Goal: Complete application form: Complete application form

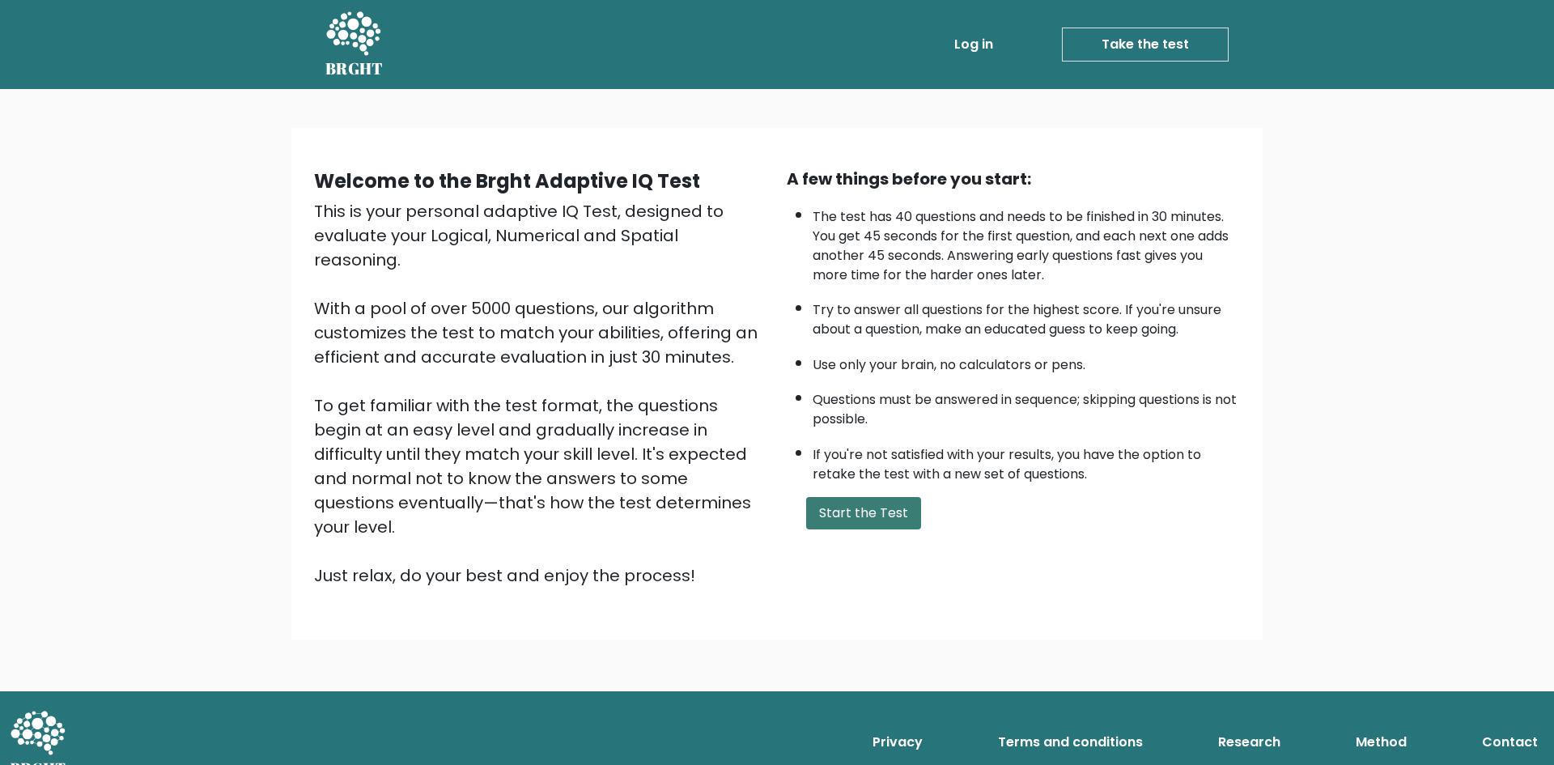
click at [877, 521] on button "Start the Test" at bounding box center [863, 513] width 115 height 32
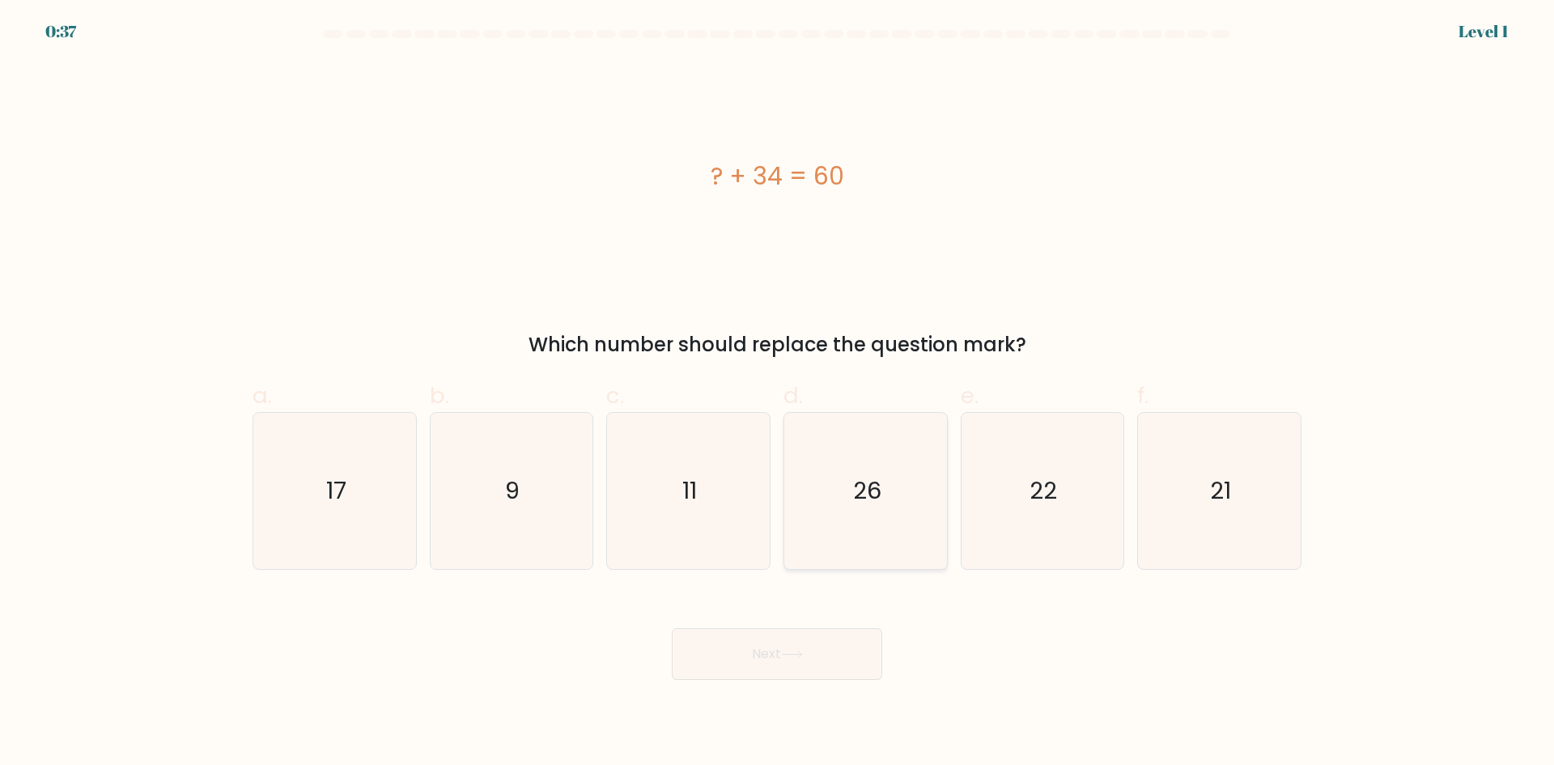
click at [885, 505] on icon "26" at bounding box center [866, 491] width 156 height 156
click at [778, 393] on input "d. 26" at bounding box center [777, 388] width 1 height 11
radio input "true"
click at [828, 638] on button "Next" at bounding box center [777, 654] width 210 height 52
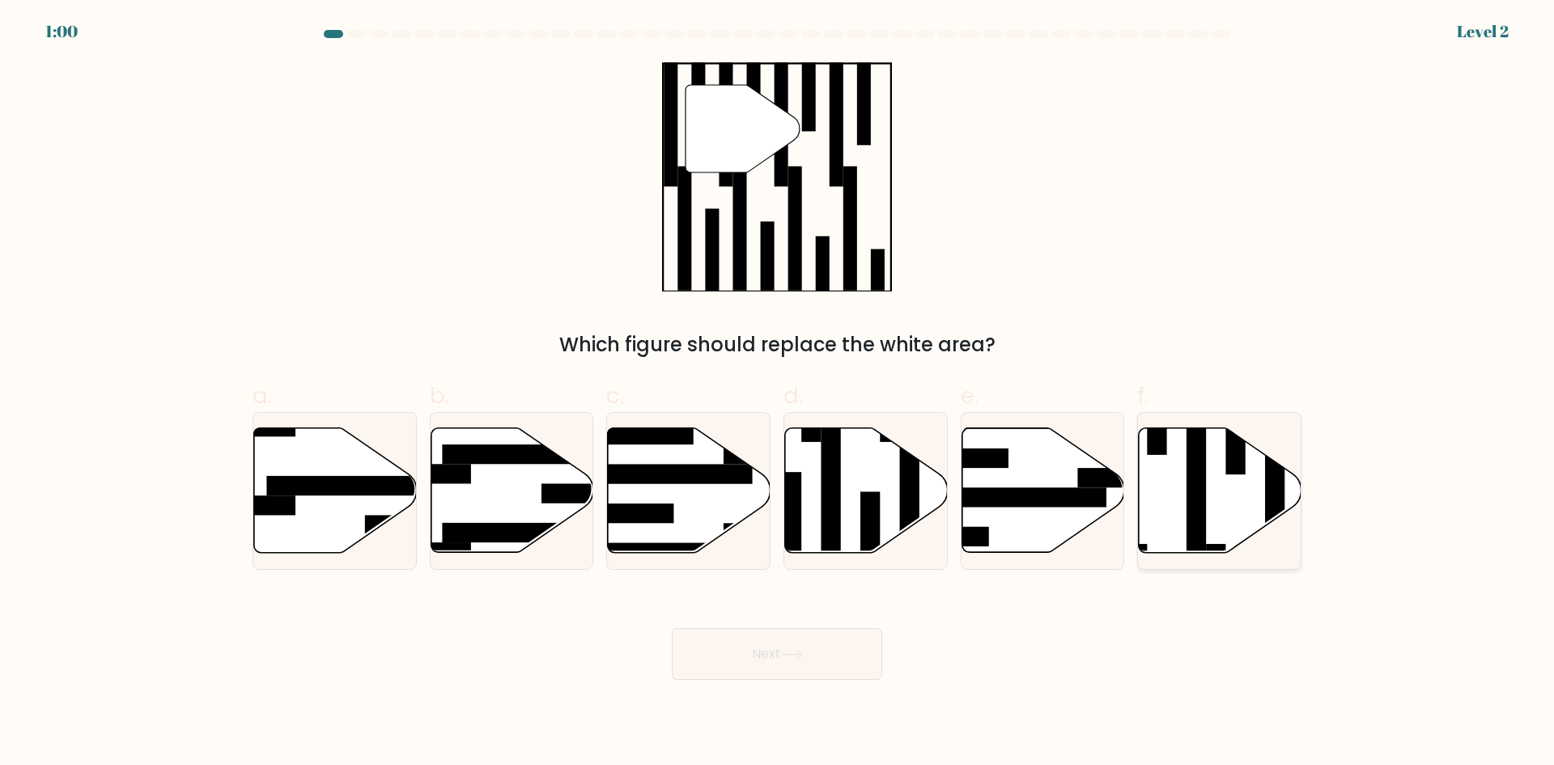
click at [1203, 529] on rect at bounding box center [1196, 484] width 19 height 176
click at [778, 393] on input "f." at bounding box center [777, 388] width 1 height 11
radio input "true"
click at [811, 650] on button "Next" at bounding box center [777, 654] width 210 height 52
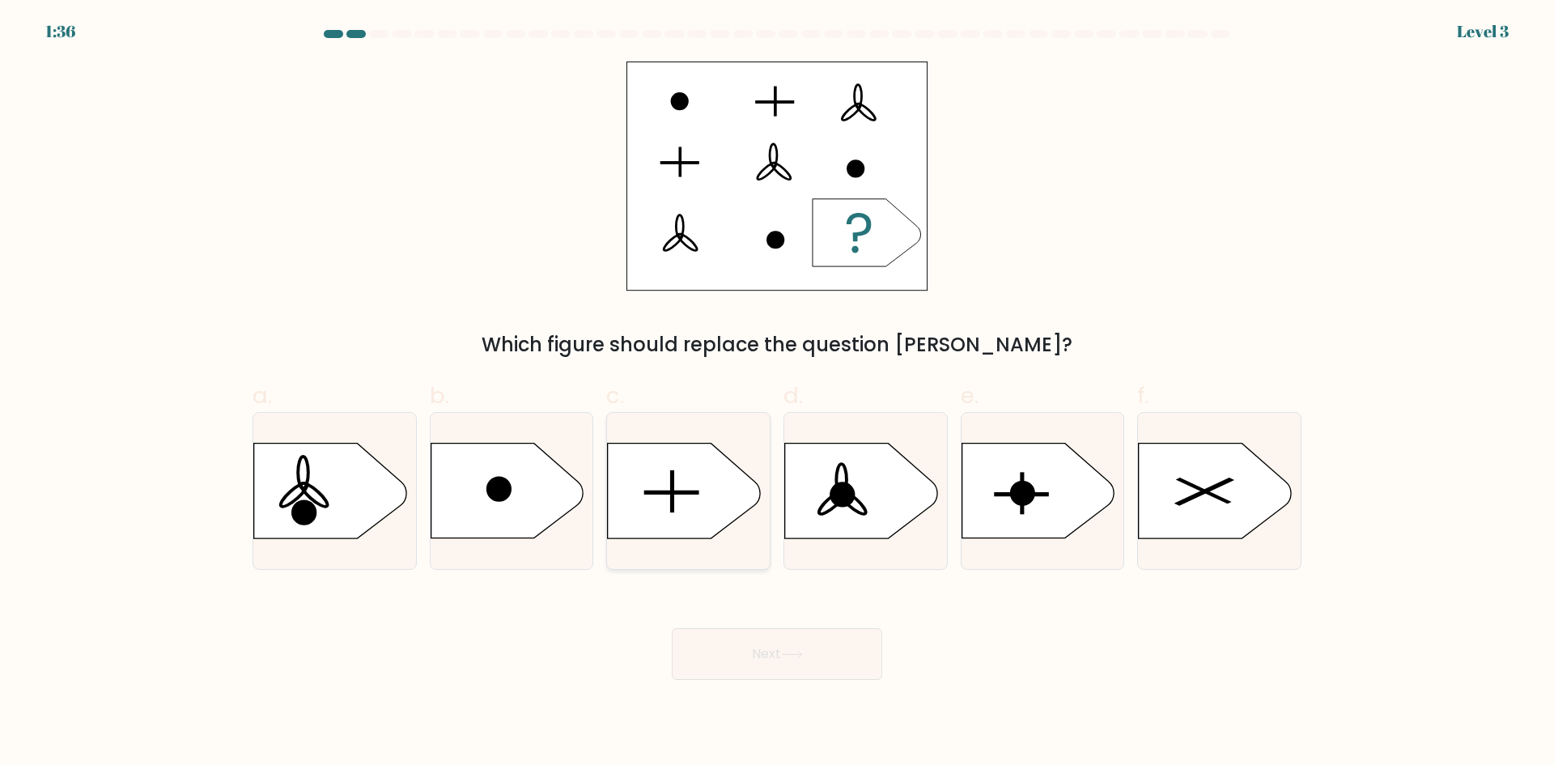
click at [692, 500] on icon at bounding box center [684, 491] width 152 height 95
click at [777, 393] on input "c." at bounding box center [777, 388] width 1 height 11
radio input "true"
click at [798, 652] on icon at bounding box center [792, 654] width 22 height 9
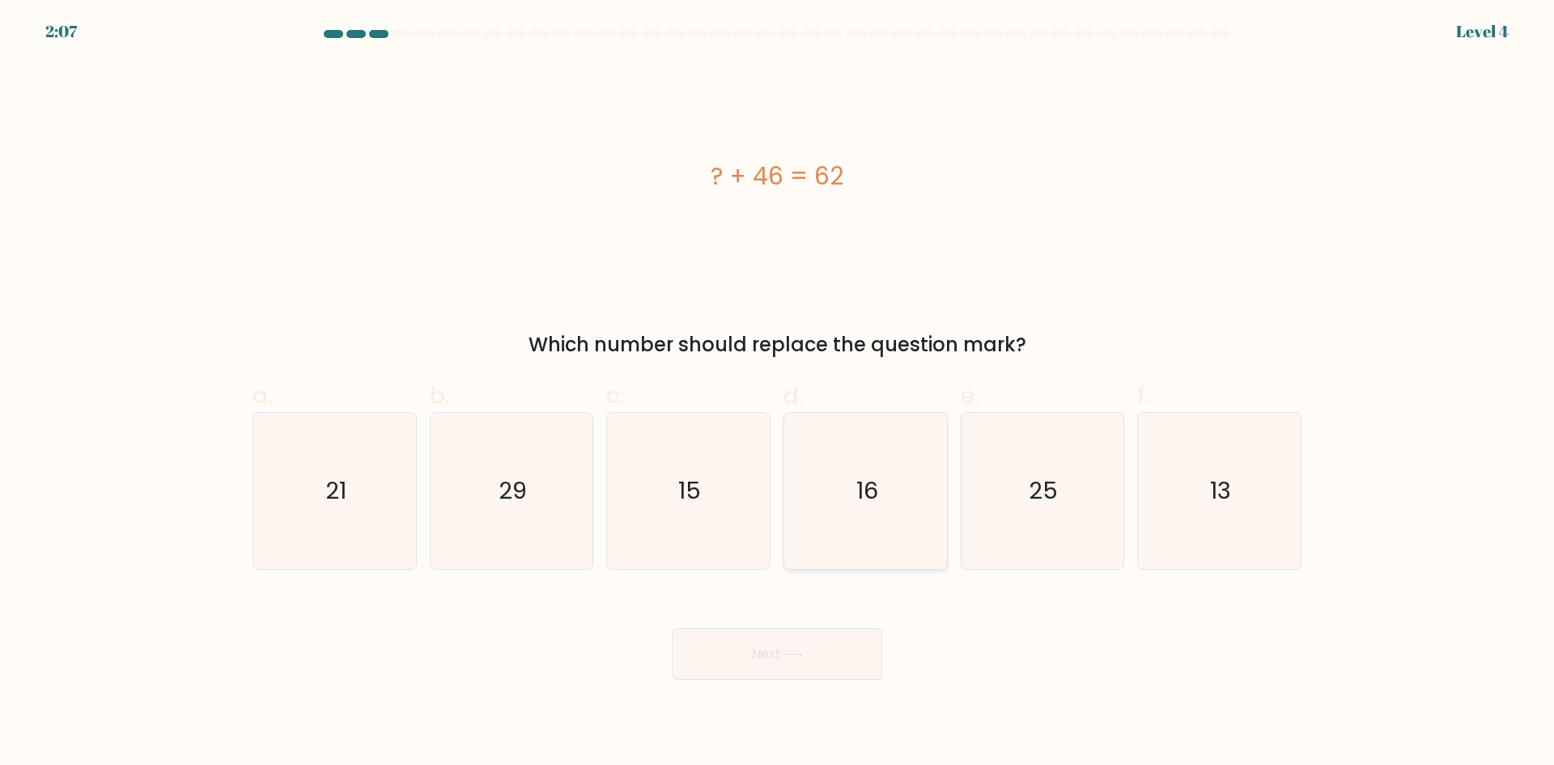
click at [875, 492] on text "16" at bounding box center [867, 490] width 22 height 32
click at [778, 393] on input "d. 16" at bounding box center [777, 388] width 1 height 11
radio input "true"
click at [845, 650] on button "Next" at bounding box center [777, 654] width 210 height 52
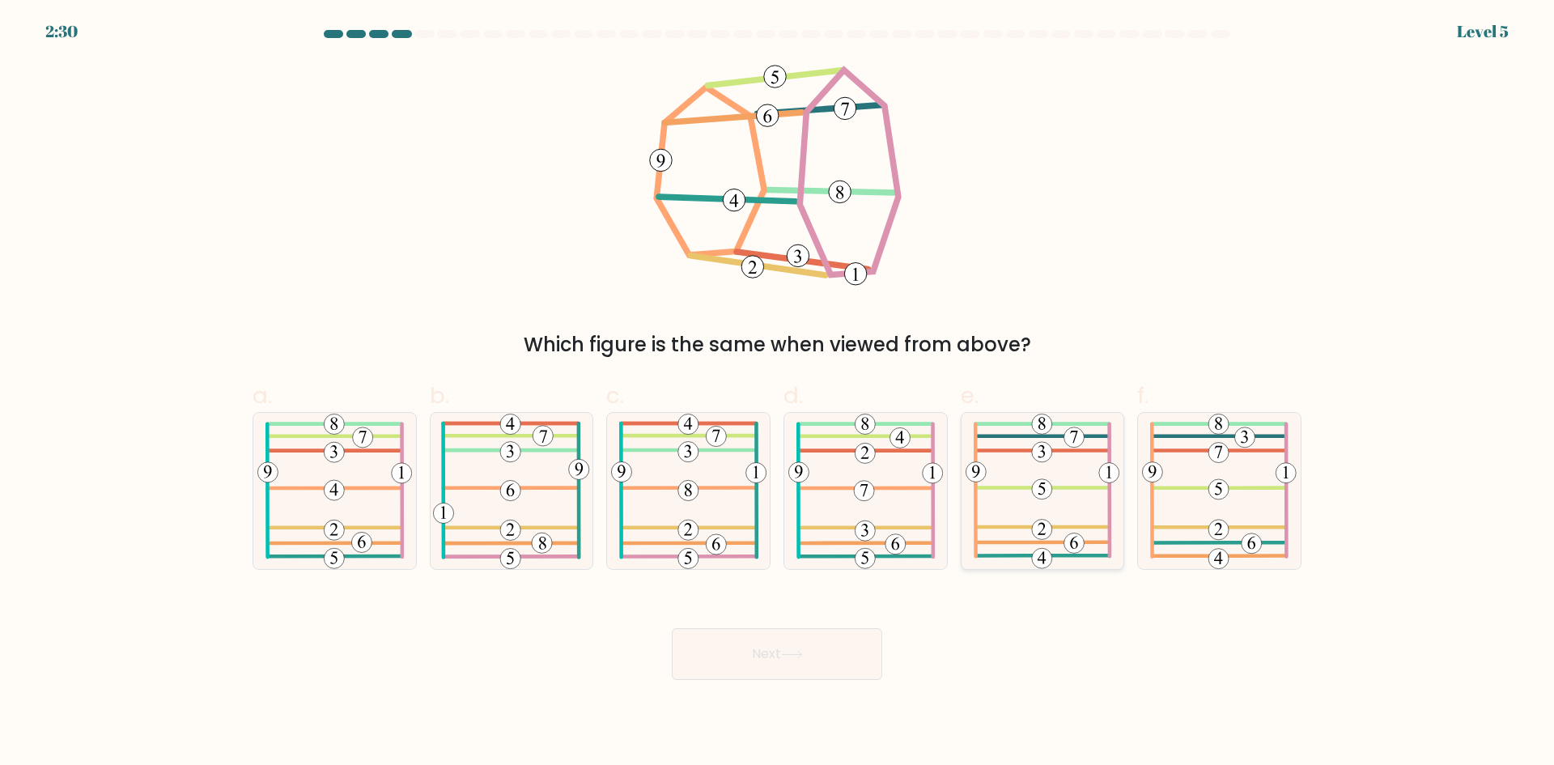
click at [1093, 500] on icon at bounding box center [1043, 491] width 155 height 156
click at [778, 393] on input "e." at bounding box center [777, 388] width 1 height 11
radio input "true"
click at [845, 652] on button "Next" at bounding box center [777, 654] width 210 height 52
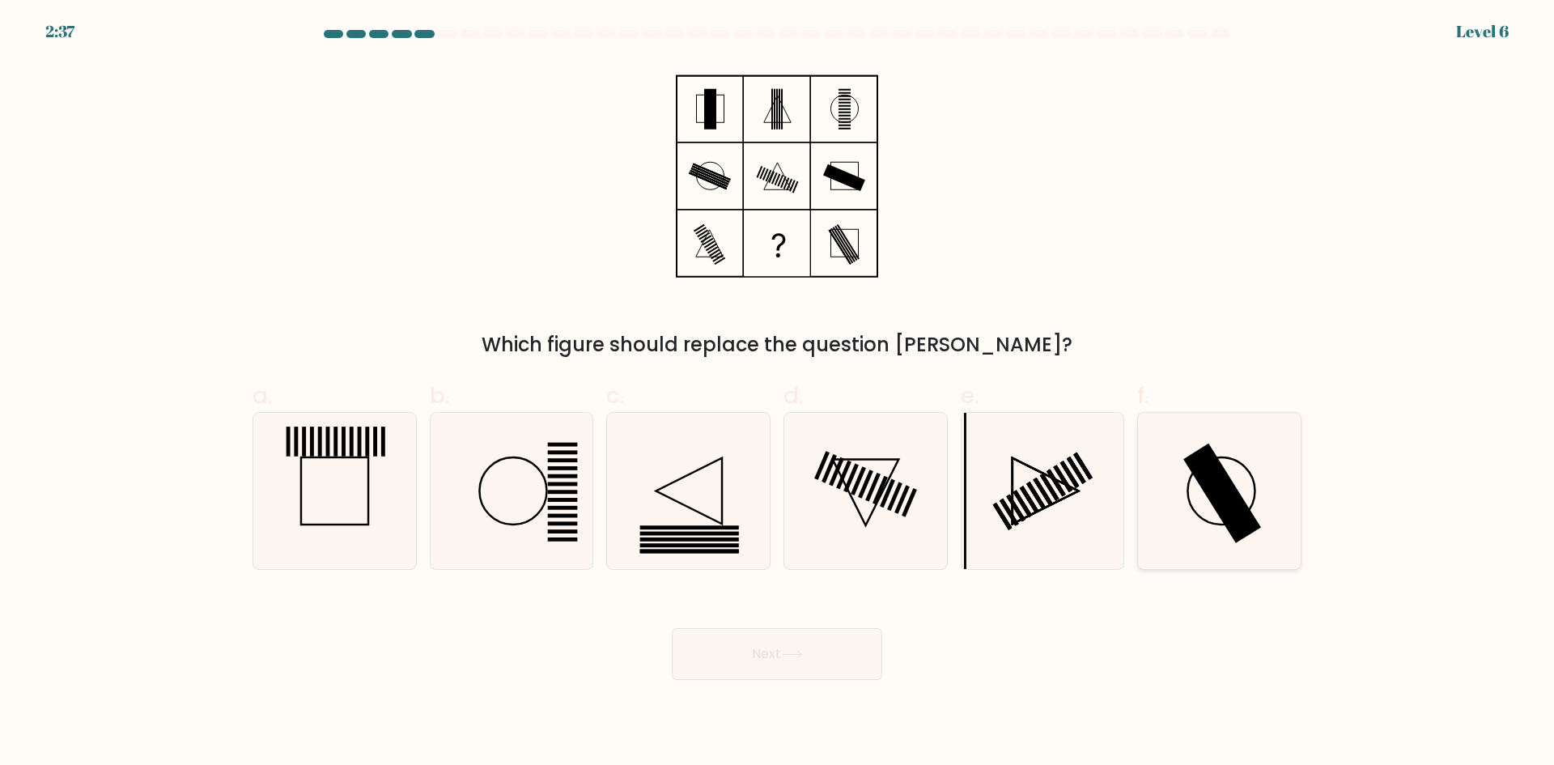
click at [1179, 479] on icon at bounding box center [1219, 491] width 156 height 156
click at [778, 393] on input "f." at bounding box center [777, 388] width 1 height 11
radio input "true"
click at [819, 656] on button "Next" at bounding box center [777, 654] width 210 height 52
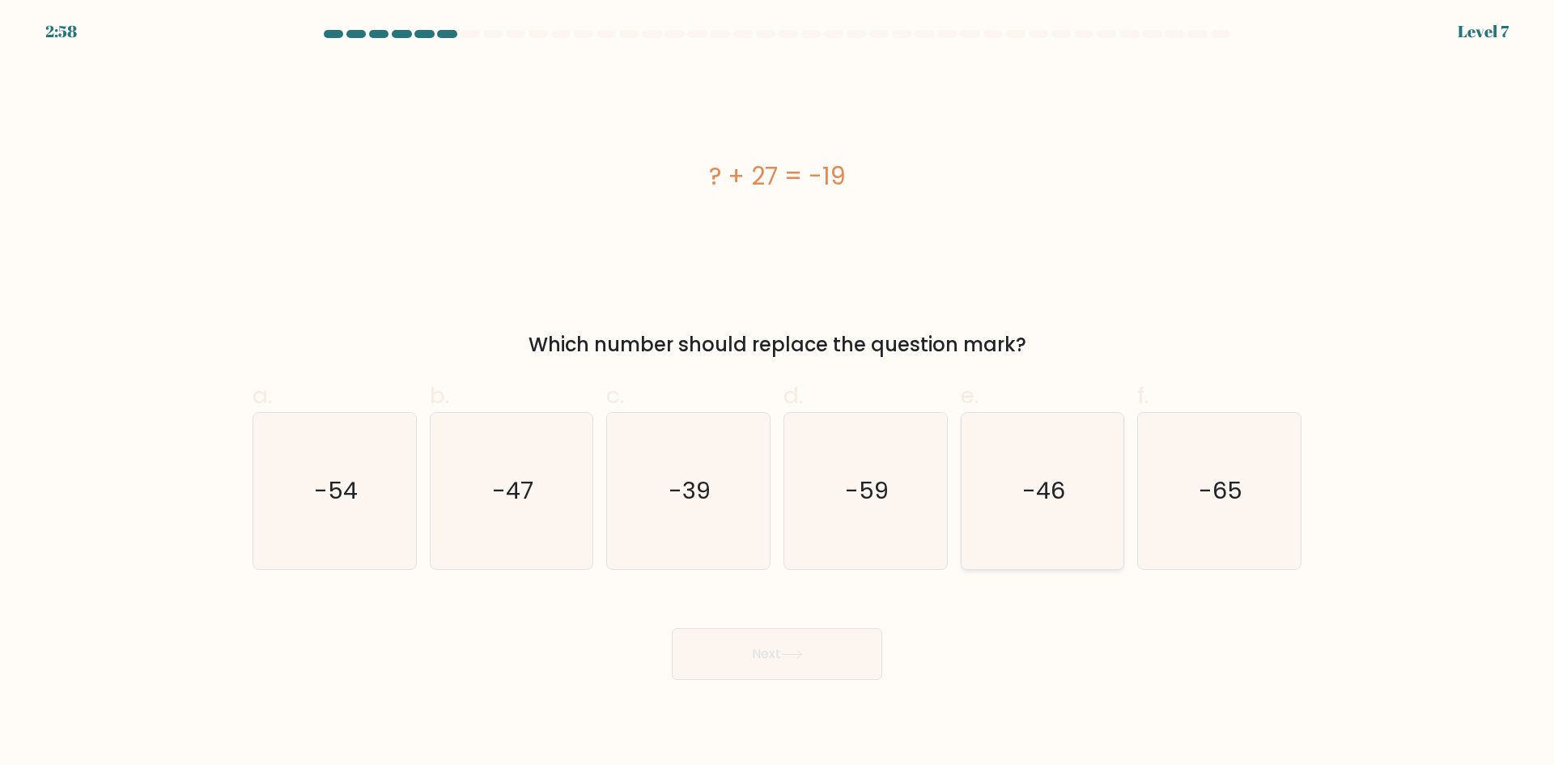
click at [995, 475] on icon "-46" at bounding box center [1042, 491] width 156 height 156
click at [778, 393] on input "e. -46" at bounding box center [777, 388] width 1 height 11
radio input "true"
click at [838, 649] on button "Next" at bounding box center [777, 654] width 210 height 52
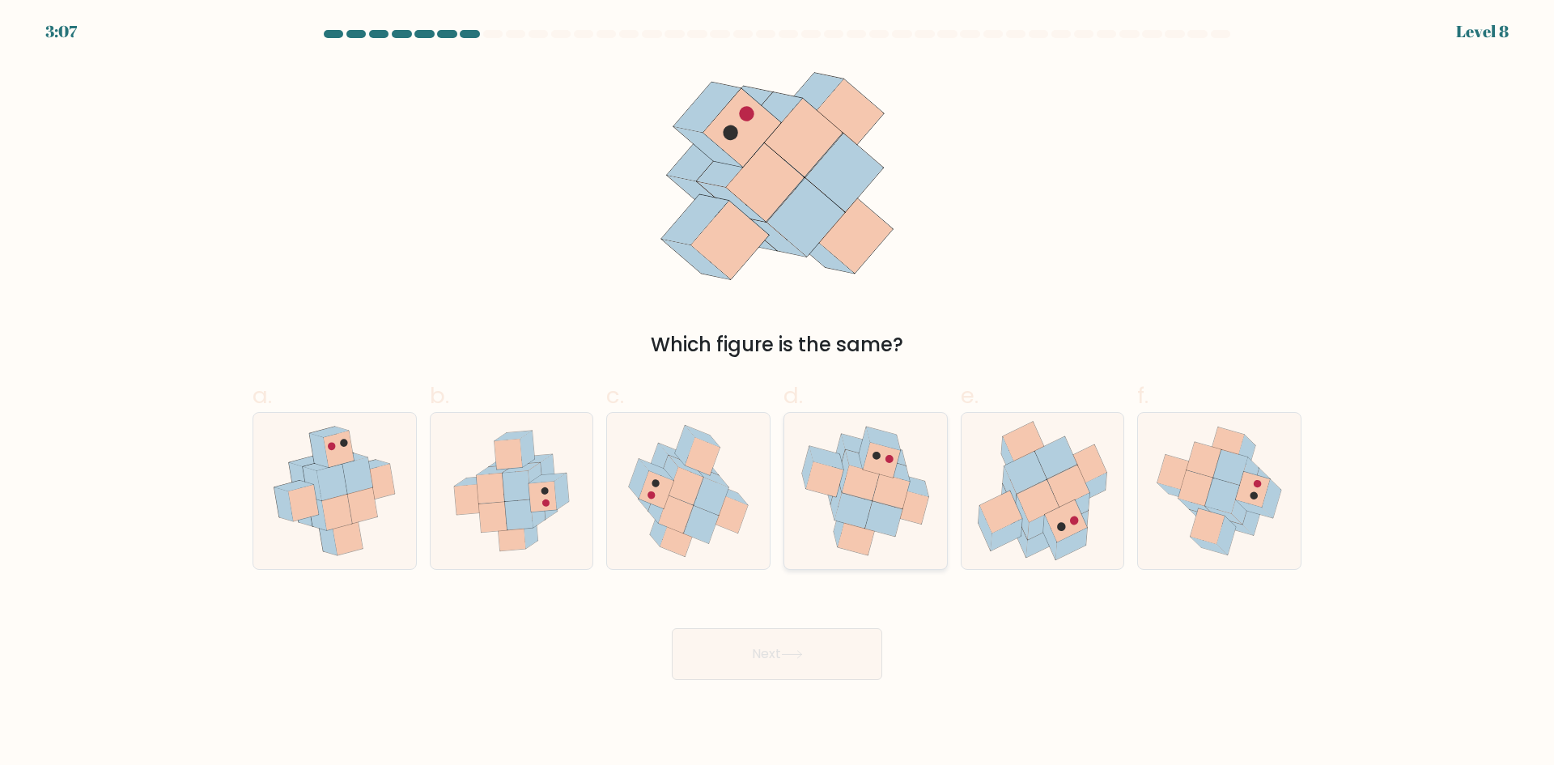
click at [878, 495] on icon at bounding box center [891, 491] width 37 height 35
click at [778, 393] on input "d." at bounding box center [777, 388] width 1 height 11
radio input "true"
click at [819, 637] on button "Next" at bounding box center [777, 654] width 210 height 52
click at [827, 665] on button "Next" at bounding box center [777, 654] width 210 height 52
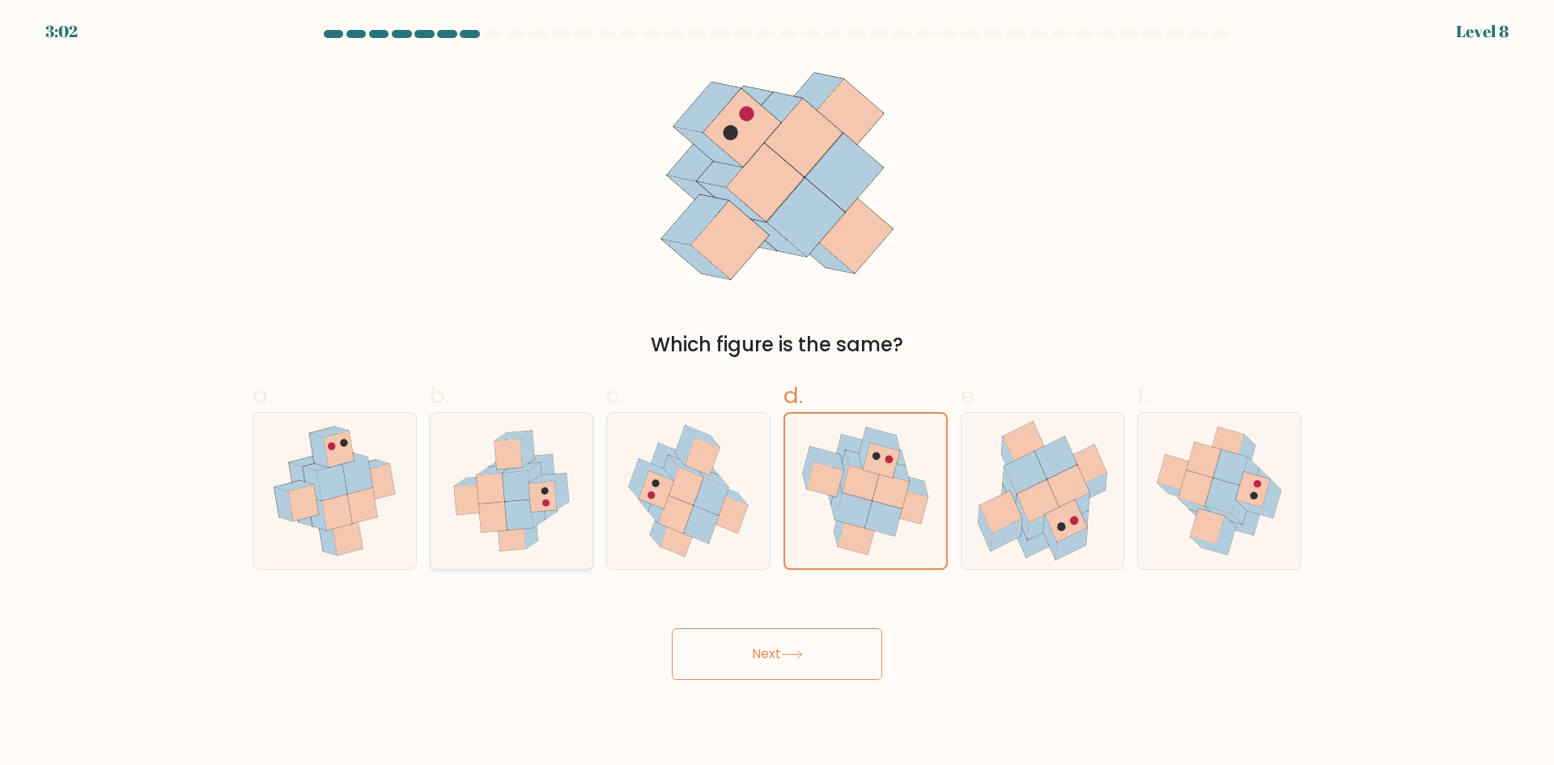
click at [545, 488] on circle at bounding box center [545, 492] width 10 height 10
click at [777, 393] on input "b." at bounding box center [777, 388] width 1 height 11
radio input "true"
click at [879, 484] on icon at bounding box center [891, 491] width 37 height 35
click at [778, 393] on input "d." at bounding box center [777, 388] width 1 height 11
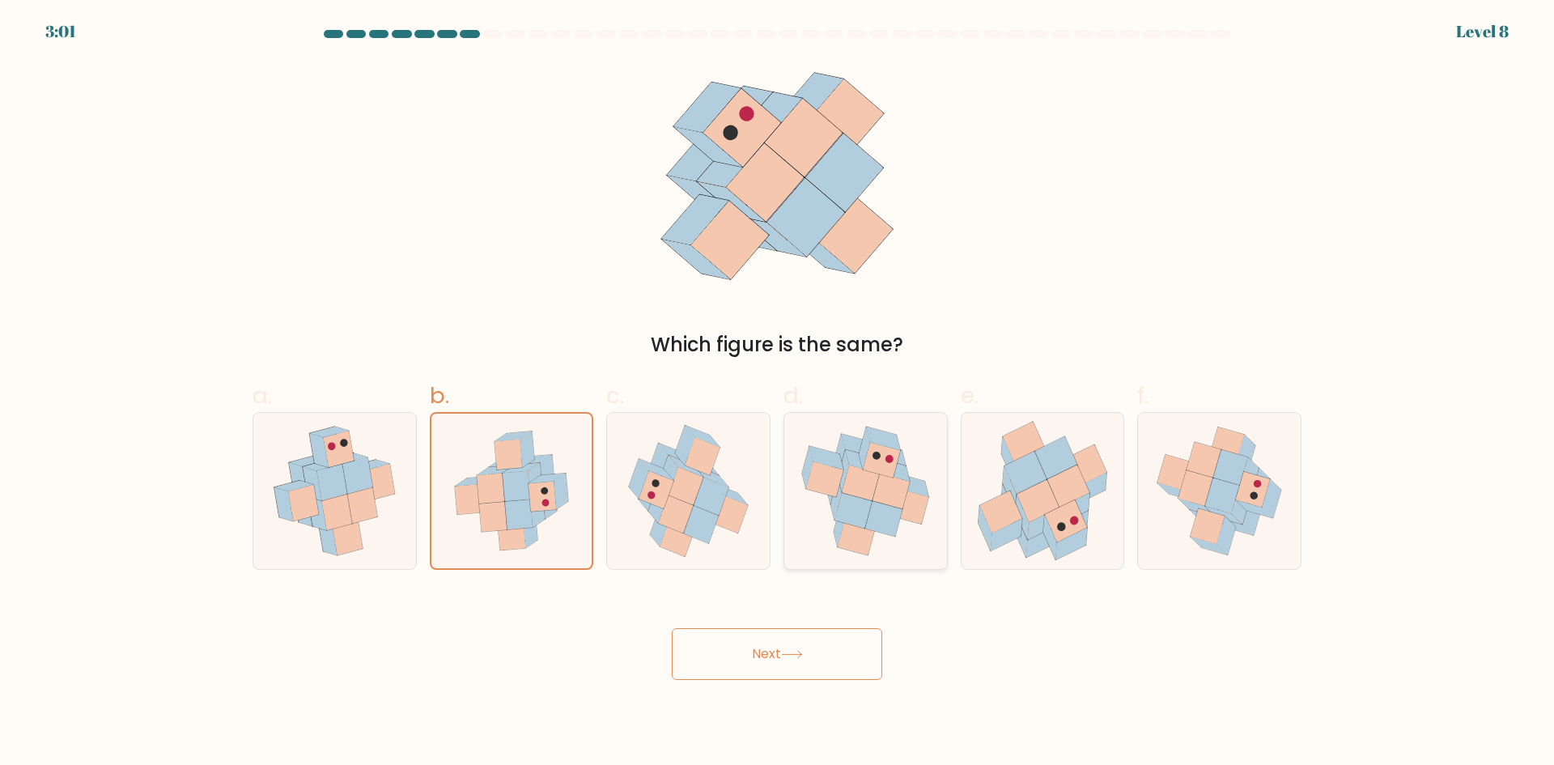
radio input "true"
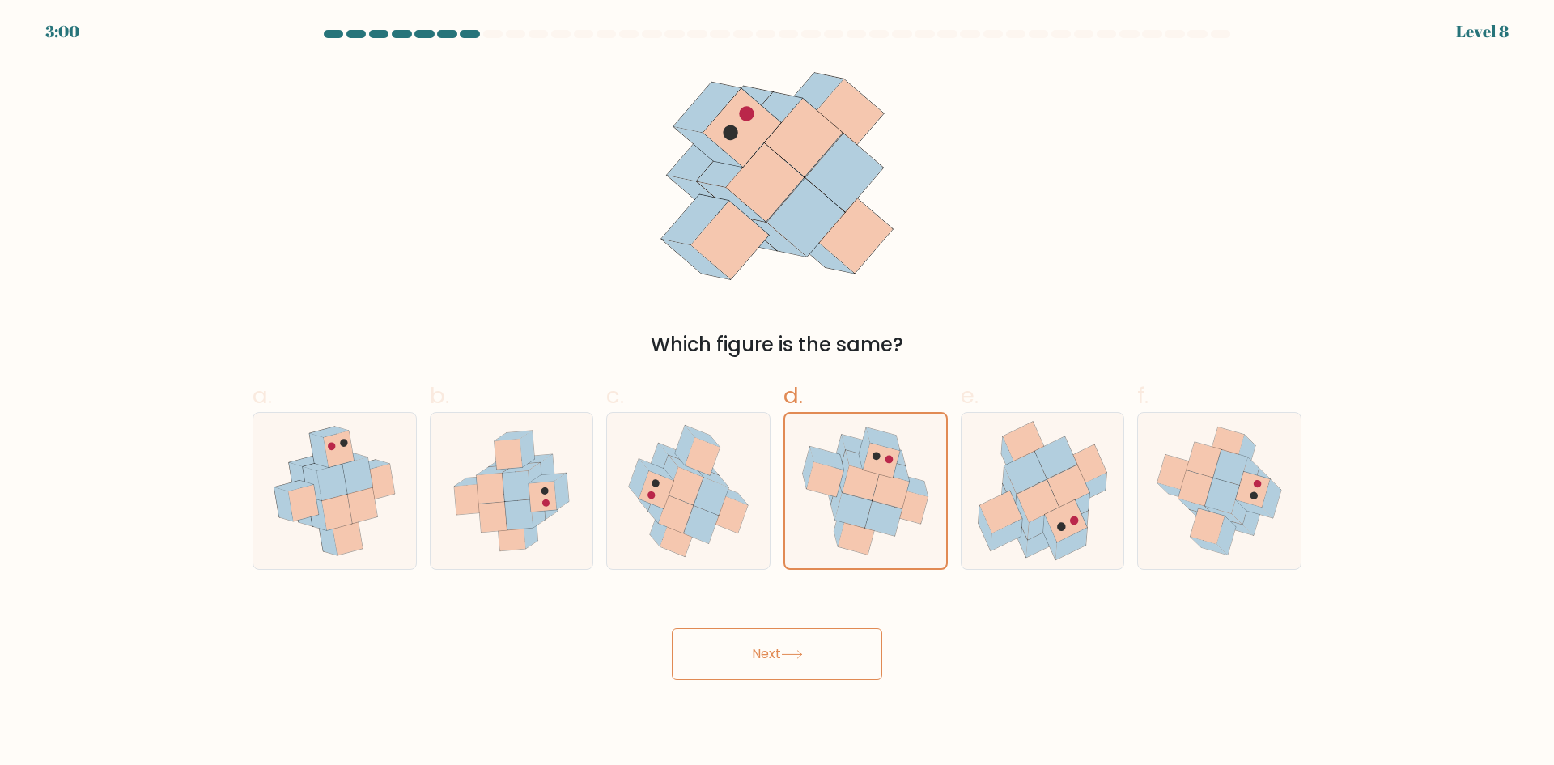
click at [817, 657] on button "Next" at bounding box center [777, 654] width 210 height 52
click at [713, 538] on icon at bounding box center [688, 491] width 148 height 156
click at [777, 393] on input "c." at bounding box center [777, 388] width 1 height 11
radio input "true"
click at [552, 515] on icon at bounding box center [511, 491] width 149 height 156
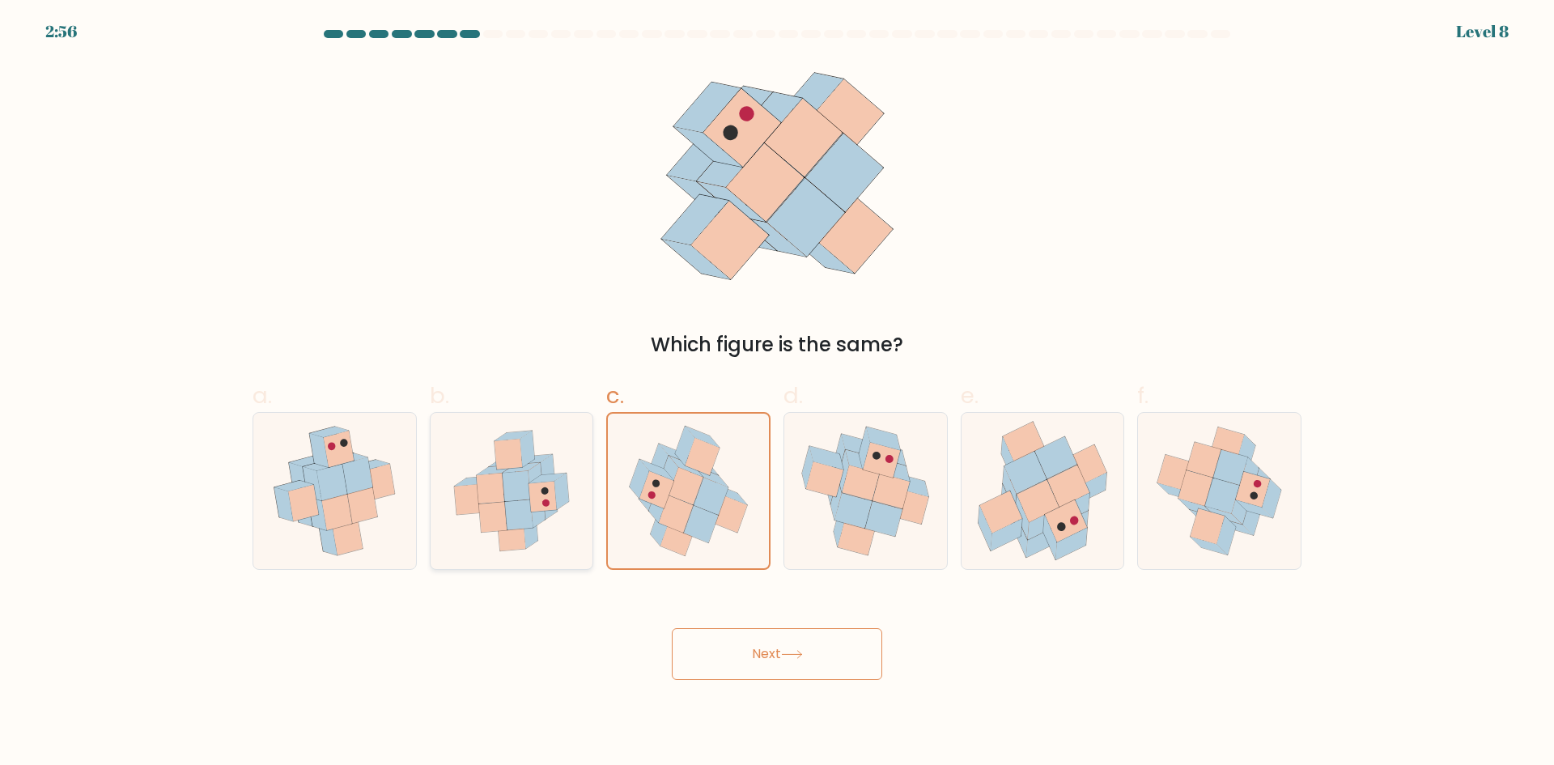
click at [777, 393] on input "b." at bounding box center [777, 388] width 1 height 11
radio input "true"
click at [850, 491] on icon at bounding box center [860, 482] width 37 height 35
click at [778, 393] on input "d." at bounding box center [777, 388] width 1 height 11
radio input "true"
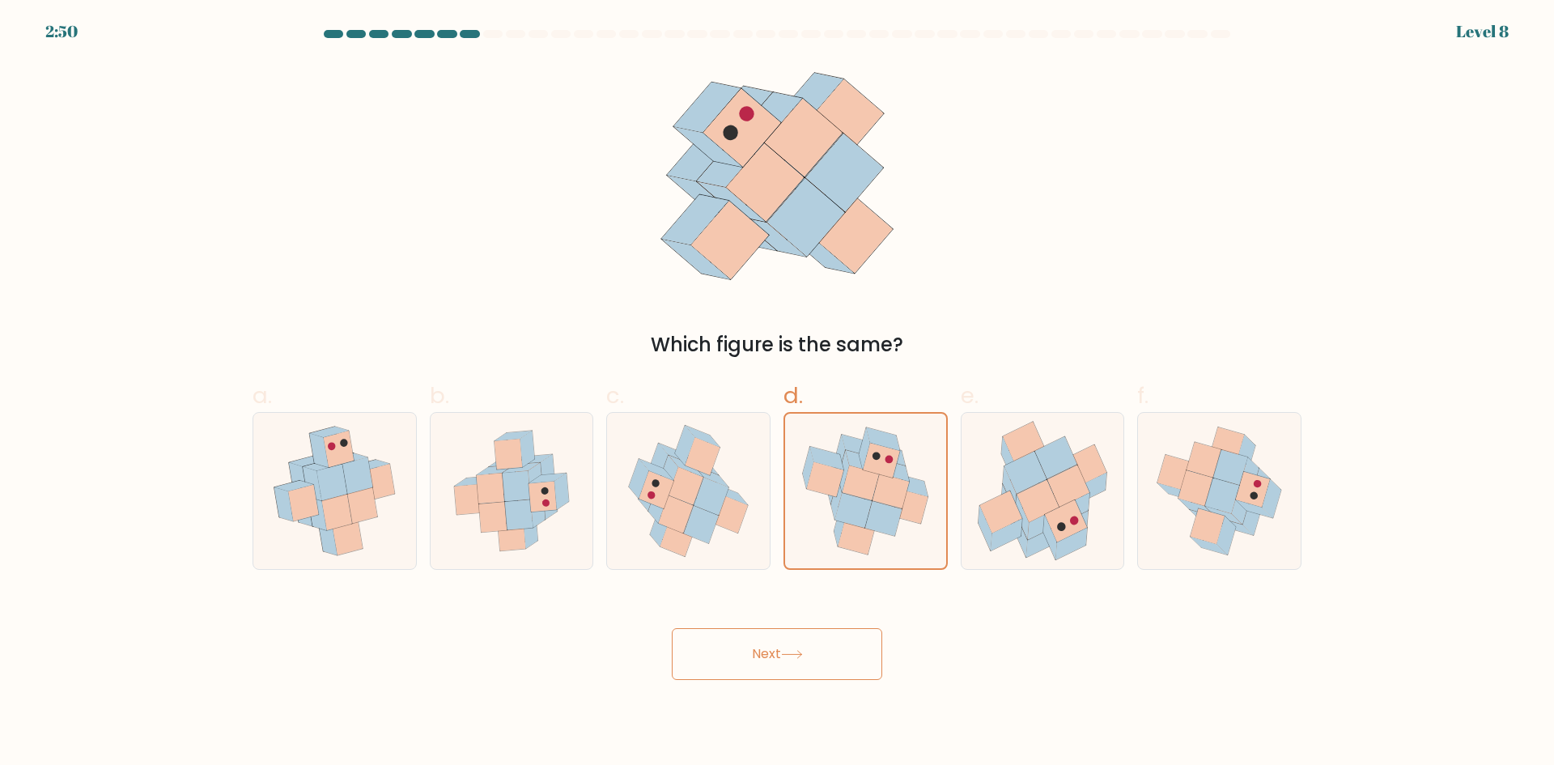
click at [813, 640] on button "Next" at bounding box center [777, 654] width 210 height 52
click at [861, 510] on icon at bounding box center [853, 510] width 37 height 35
click at [778, 393] on input "d." at bounding box center [777, 388] width 1 height 11
click at [861, 510] on icon at bounding box center [853, 510] width 37 height 35
click at [778, 393] on input "d." at bounding box center [777, 388] width 1 height 11
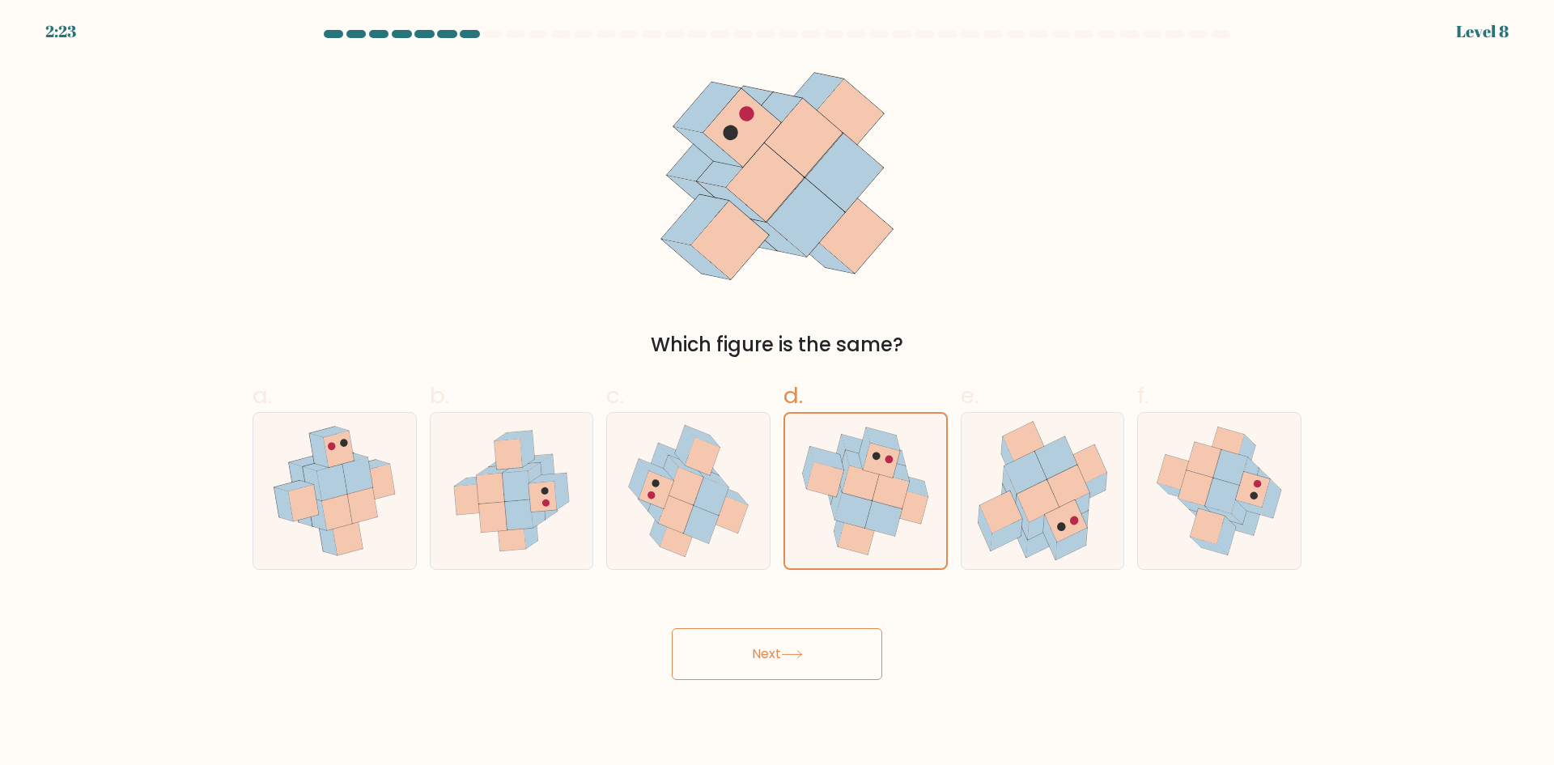
click at [811, 650] on button "Next" at bounding box center [777, 654] width 210 height 52
drag, startPoint x: 812, startPoint y: 657, endPoint x: 835, endPoint y: 644, distance: 26.5
click at [824, 650] on button "Next" at bounding box center [777, 654] width 210 height 52
click at [1443, 415] on form at bounding box center [777, 355] width 1554 height 650
